Goal: Leave review/rating

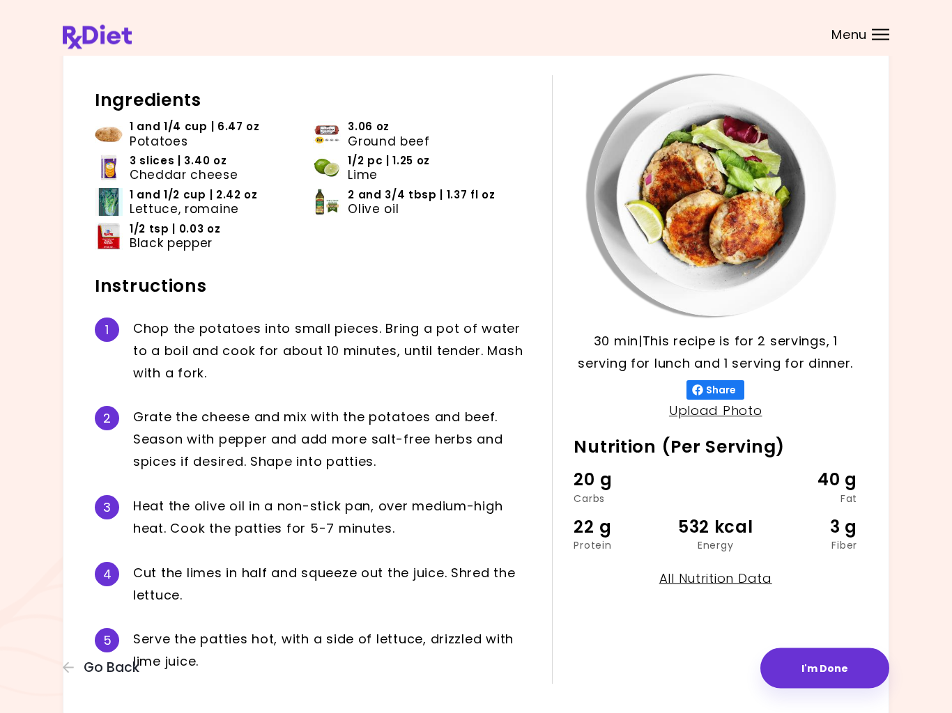
scroll to position [124, 0]
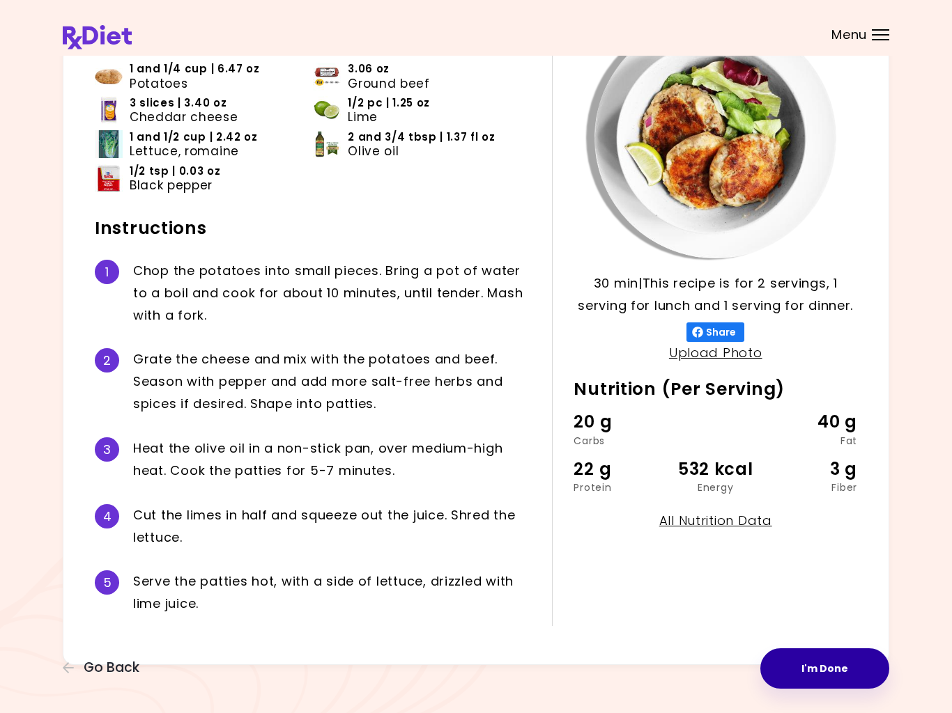
click at [836, 666] on button "I'm Done" at bounding box center [824, 669] width 129 height 40
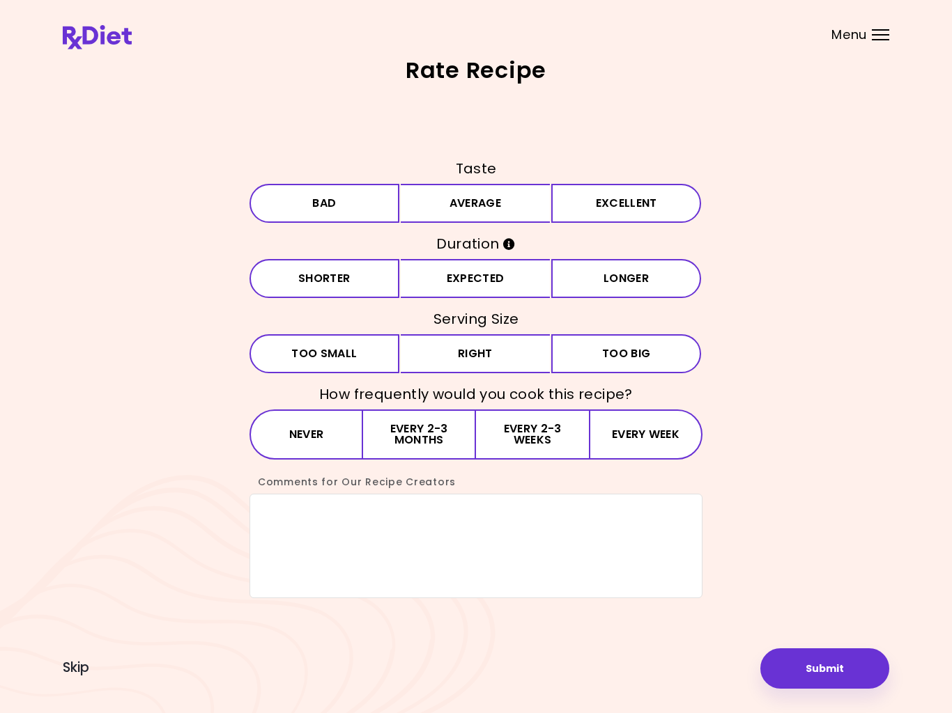
click at [619, 200] on button "Excellent" at bounding box center [626, 203] width 150 height 39
click at [480, 273] on button "Expected" at bounding box center [476, 278] width 150 height 39
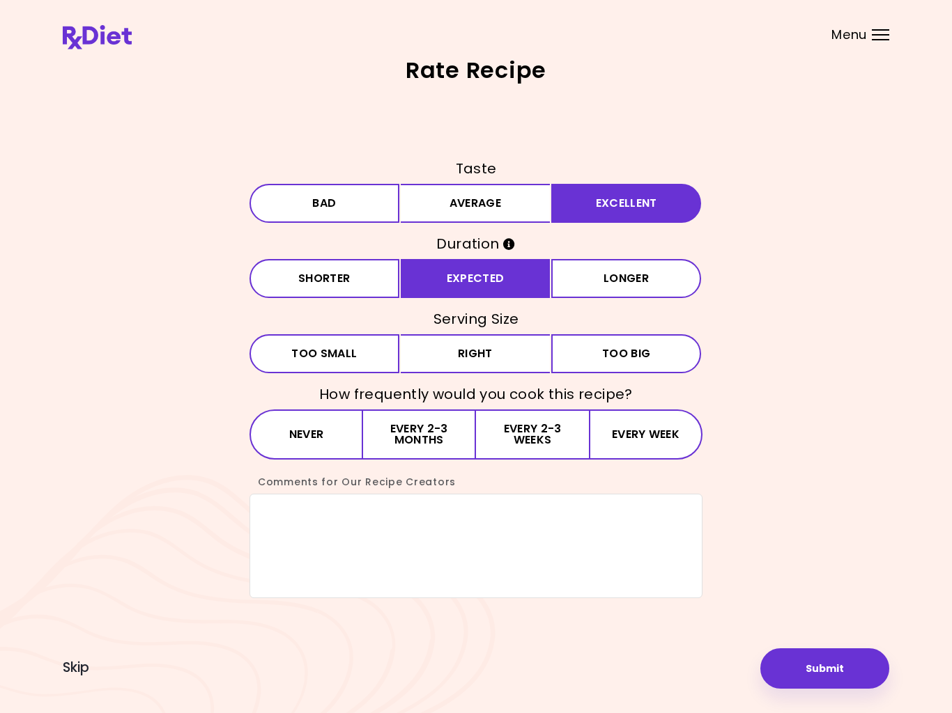
click at [488, 352] on button "Right" at bounding box center [476, 353] width 150 height 39
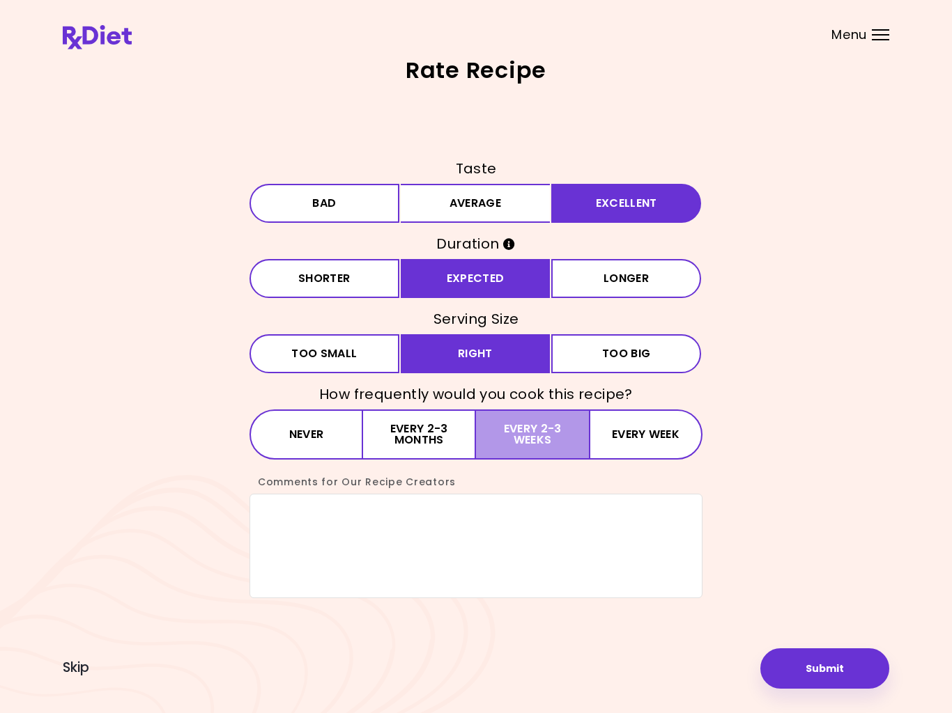
click at [540, 442] on button "Every 2-3 weeks" at bounding box center [532, 435] width 113 height 50
click at [837, 662] on button "Submit" at bounding box center [824, 669] width 129 height 40
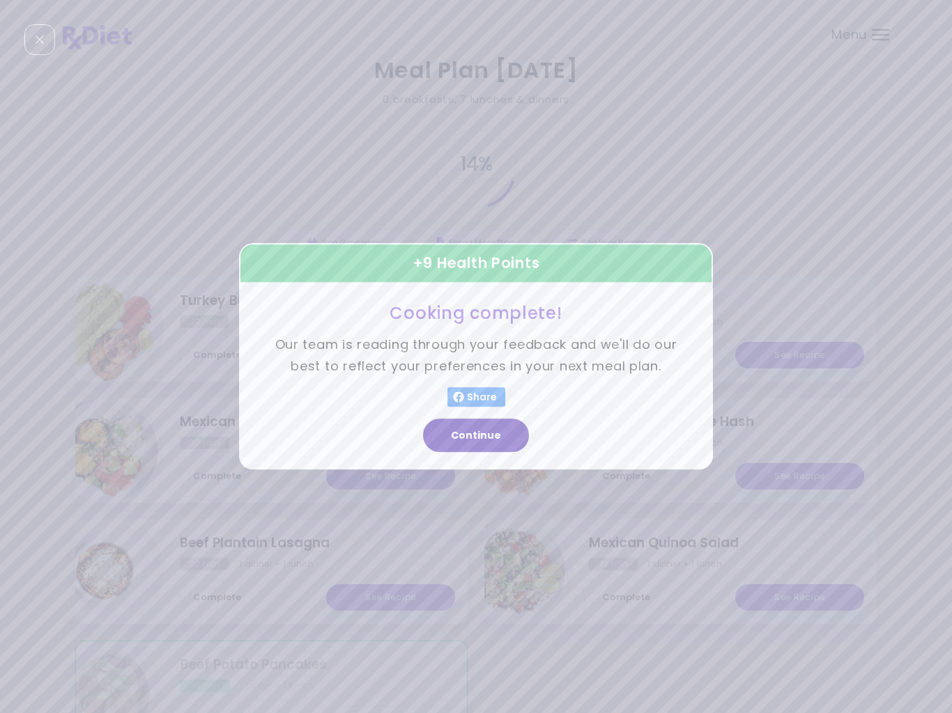
click at [476, 440] on button "Continue" at bounding box center [476, 435] width 106 height 33
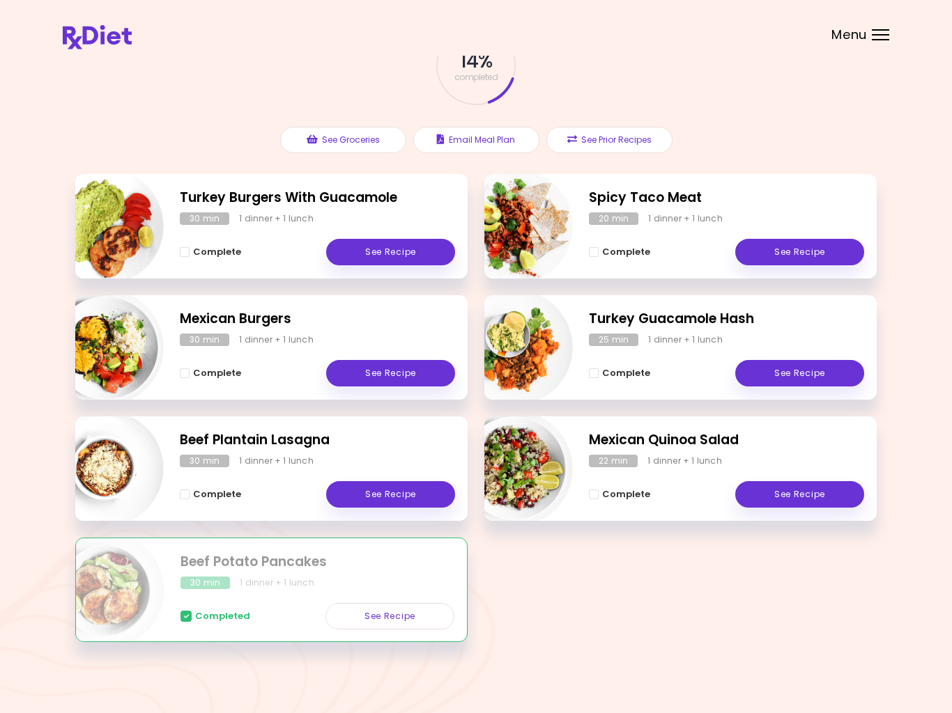
scroll to position [102, 0]
click at [396, 493] on link "See Recipe" at bounding box center [390, 495] width 129 height 26
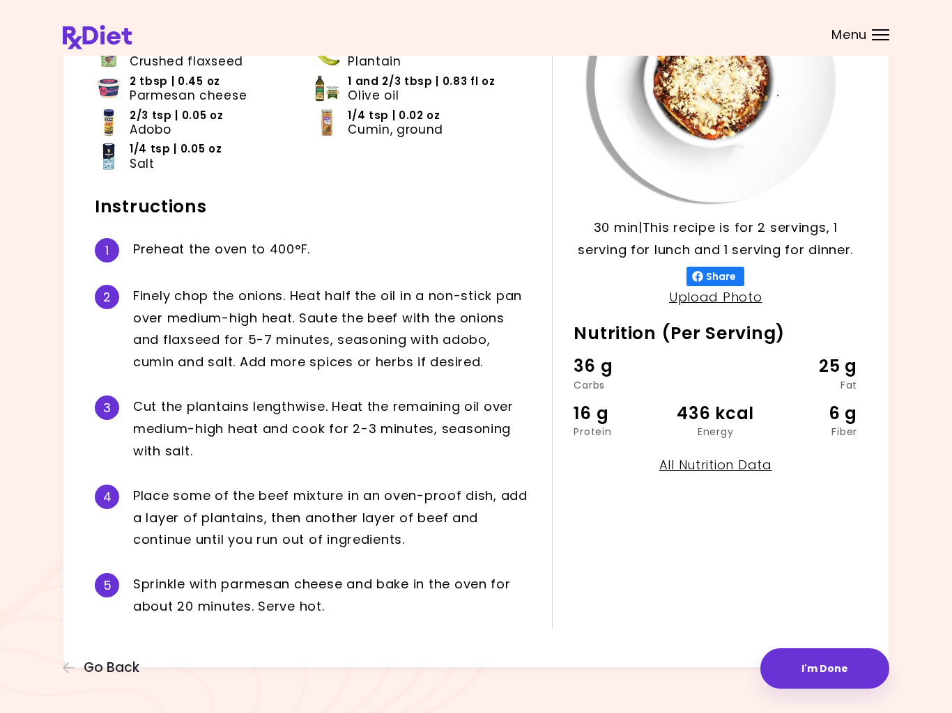
scroll to position [179, 0]
